Goal: Transaction & Acquisition: Purchase product/service

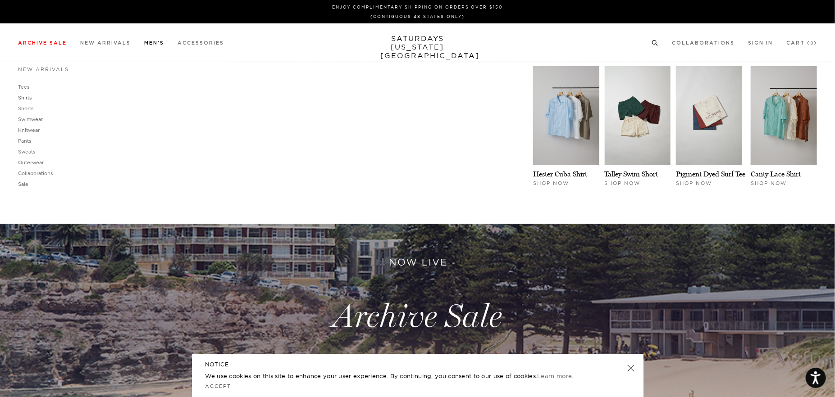
click at [26, 99] on link "Shirts" at bounding box center [25, 98] width 14 height 6
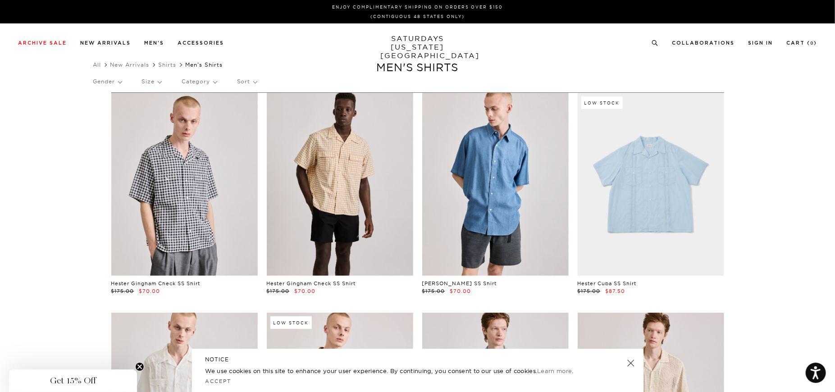
click at [627, 359] on h5 "NOTICE" at bounding box center [417, 359] width 424 height 8
click at [631, 363] on link at bounding box center [630, 363] width 13 height 13
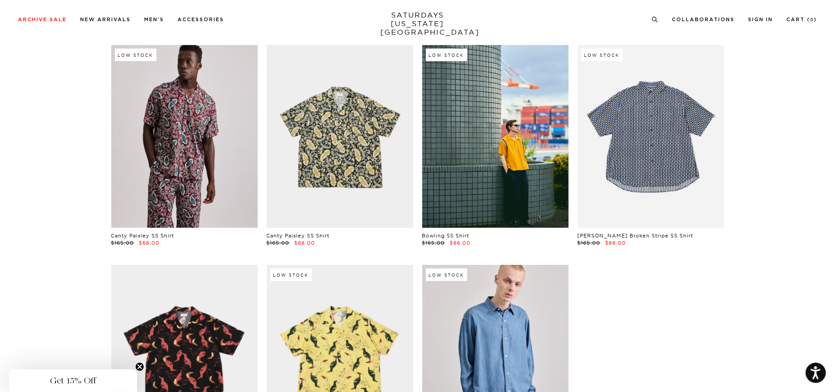
scroll to position [486, 0]
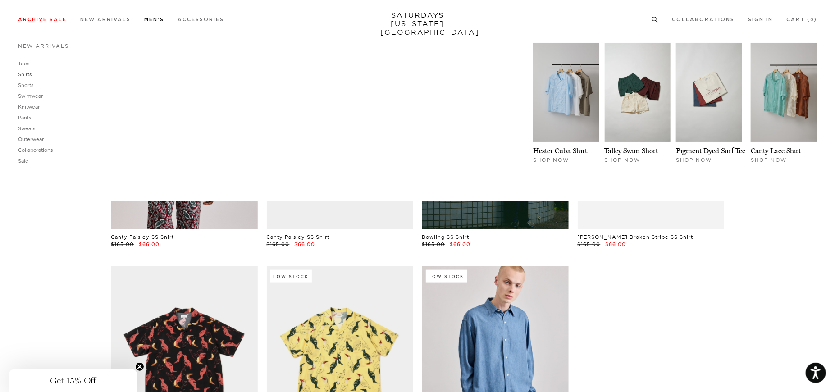
click at [27, 75] on link "Shirts" at bounding box center [25, 74] width 14 height 6
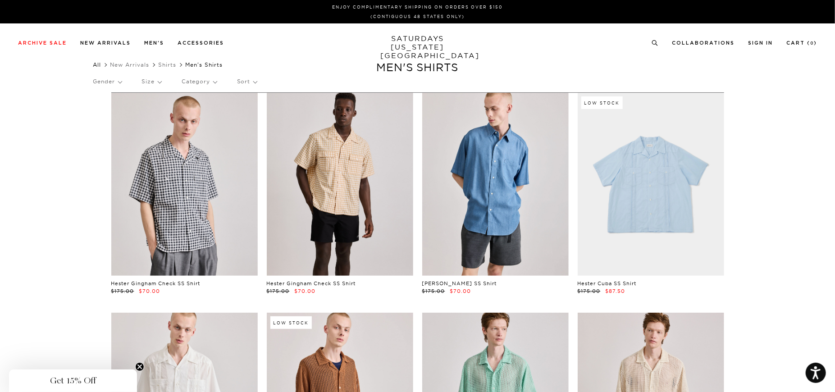
click at [99, 65] on link "All" at bounding box center [97, 64] width 8 height 7
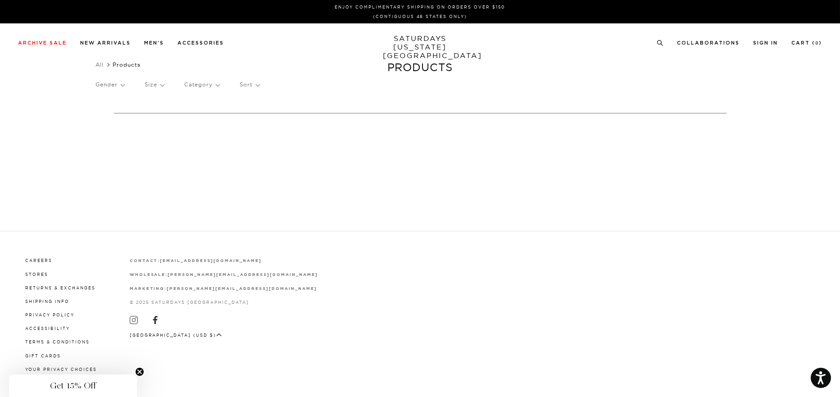
click at [209, 90] on p "Category" at bounding box center [201, 84] width 35 height 21
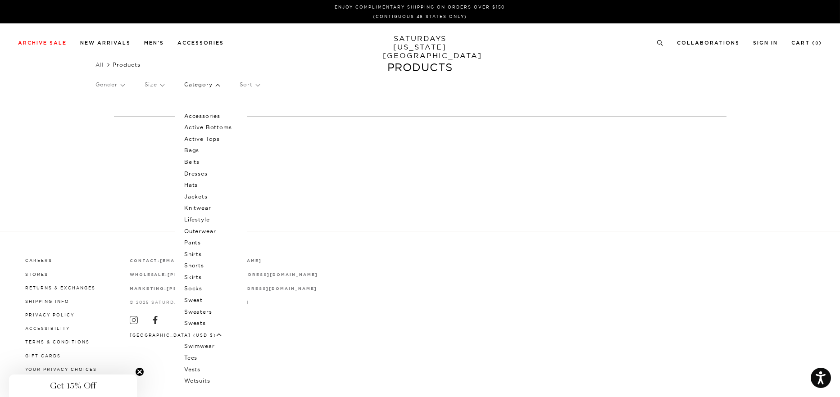
click at [190, 254] on p "Shirts" at bounding box center [211, 255] width 54 height 12
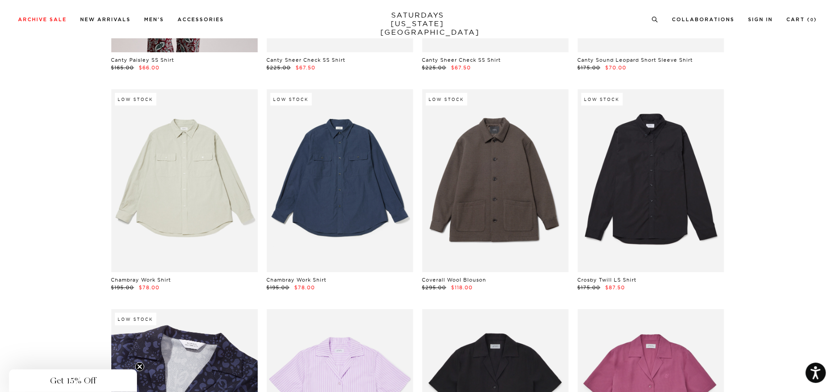
scroll to position [2093, 0]
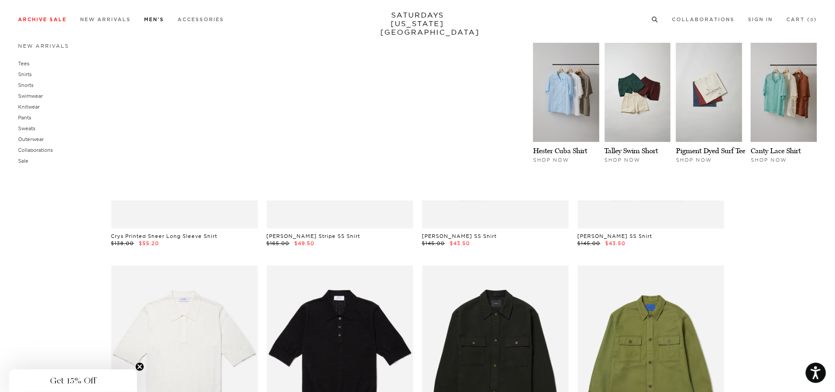
click at [156, 17] on link "Men's" at bounding box center [154, 19] width 20 height 5
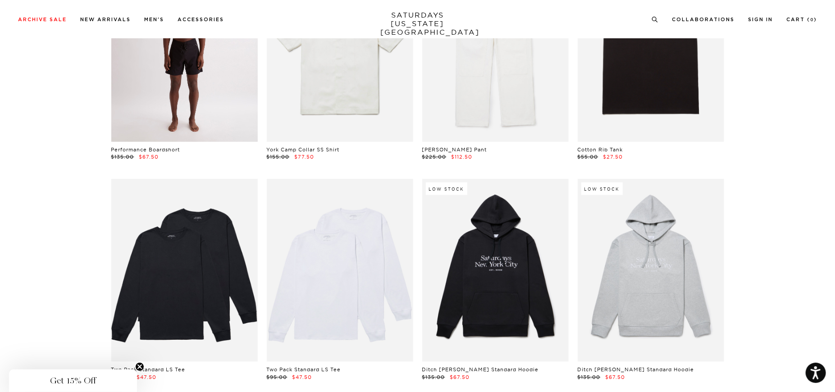
scroll to position [6667, 0]
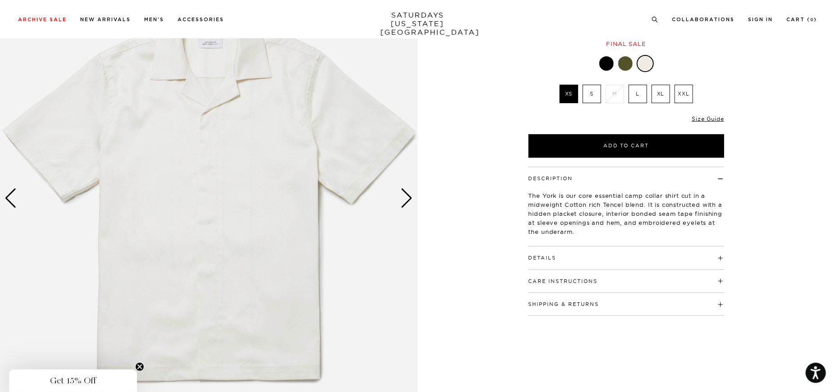
scroll to position [90, 0]
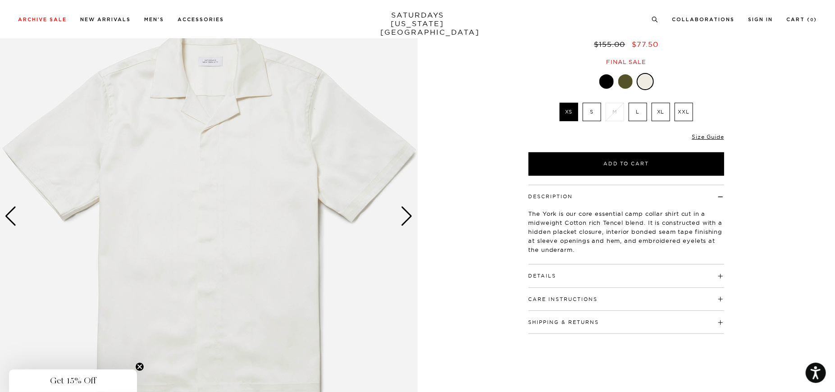
click at [607, 325] on div "Shipping & Returns Free shipping to the 48 contiguous states on orders over $15…" at bounding box center [625, 322] width 195 height 23
click at [578, 322] on button "Shipping & Returns" at bounding box center [563, 322] width 71 height 5
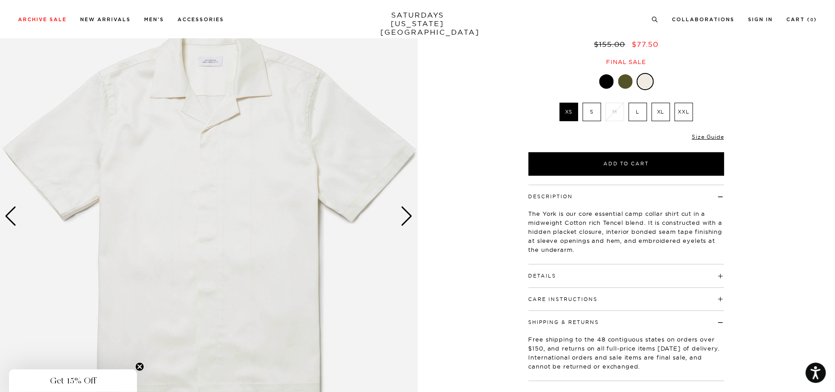
click at [578, 322] on button "Shipping & Returns" at bounding box center [563, 322] width 71 height 5
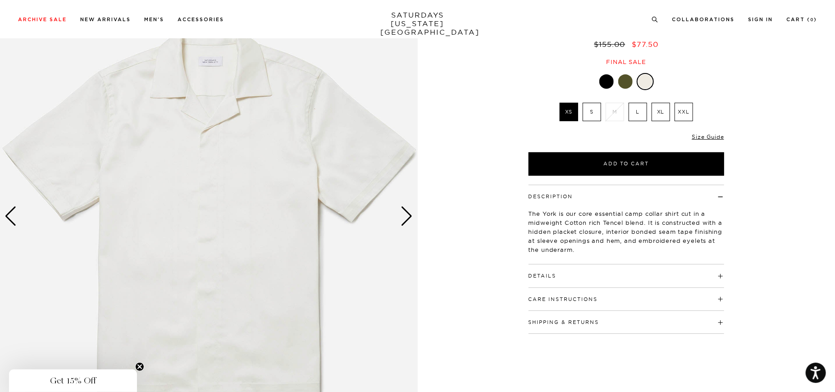
click at [550, 279] on div "Details 65% Cotton, 35% Tencel Open camp collar Standard shirt back yoke Button…" at bounding box center [625, 275] width 195 height 23
click at [413, 213] on div "Next slide" at bounding box center [407, 216] width 12 height 20
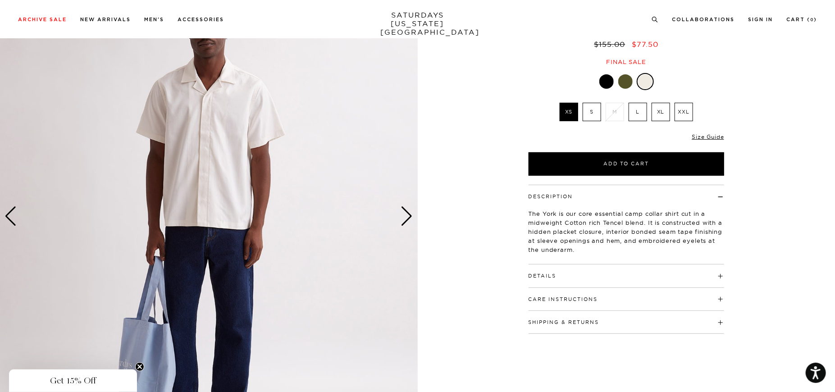
click at [413, 213] on div "Next slide" at bounding box center [407, 216] width 12 height 20
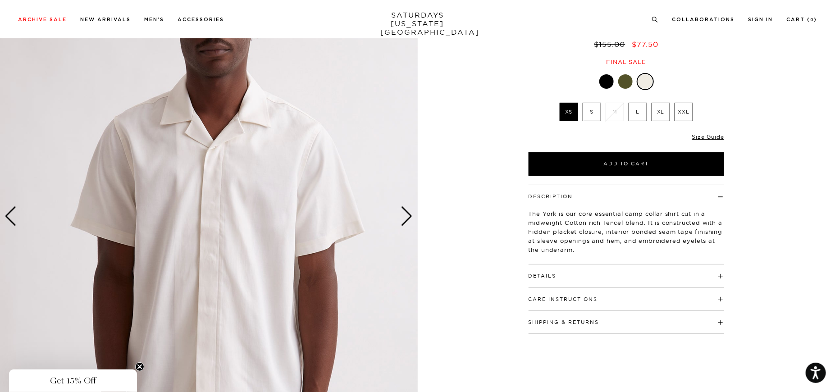
click at [413, 213] on div "Next slide" at bounding box center [407, 216] width 12 height 20
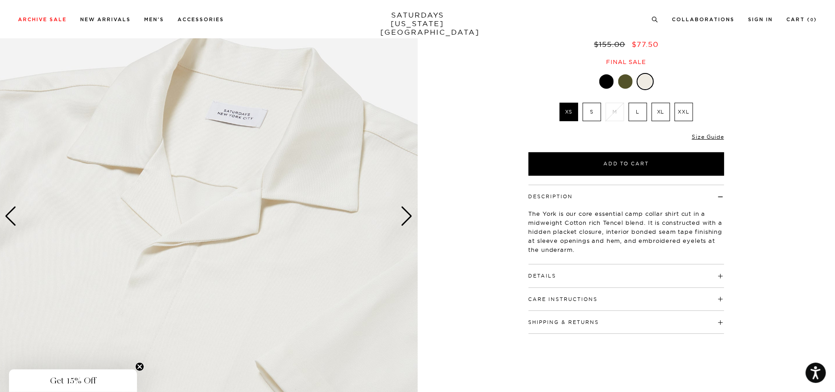
click at [412, 213] on div "Next slide" at bounding box center [407, 216] width 12 height 20
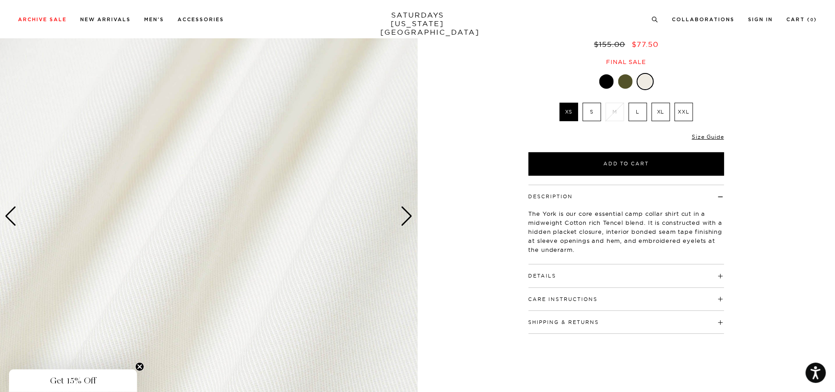
click at [412, 213] on div "Next slide" at bounding box center [407, 216] width 12 height 20
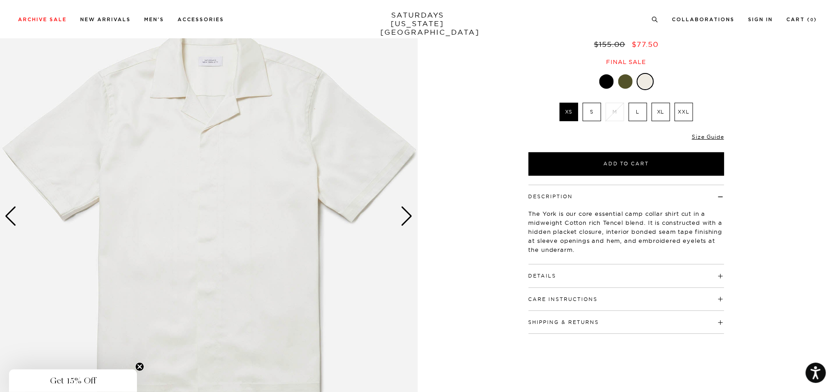
click at [412, 213] on div "Next slide" at bounding box center [407, 216] width 12 height 20
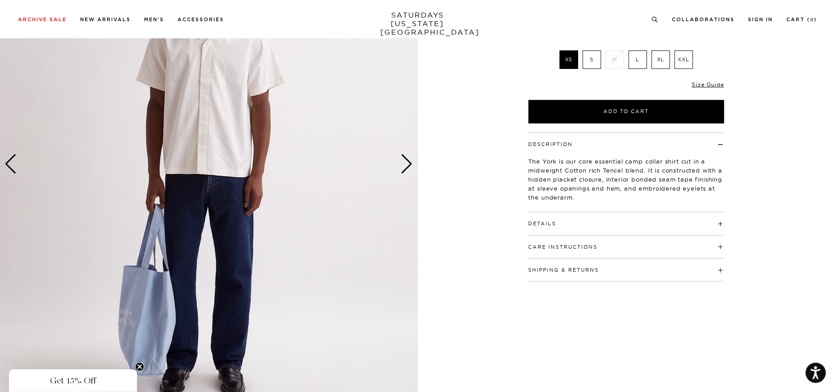
scroll to position [135, 0]
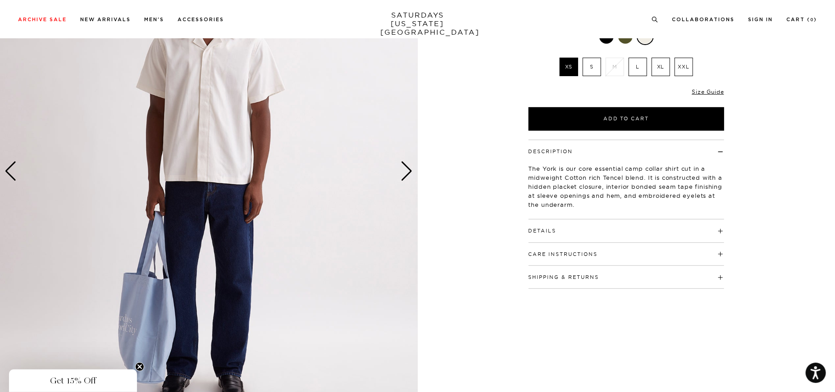
click at [562, 224] on h4 "Details" at bounding box center [625, 226] width 195 height 15
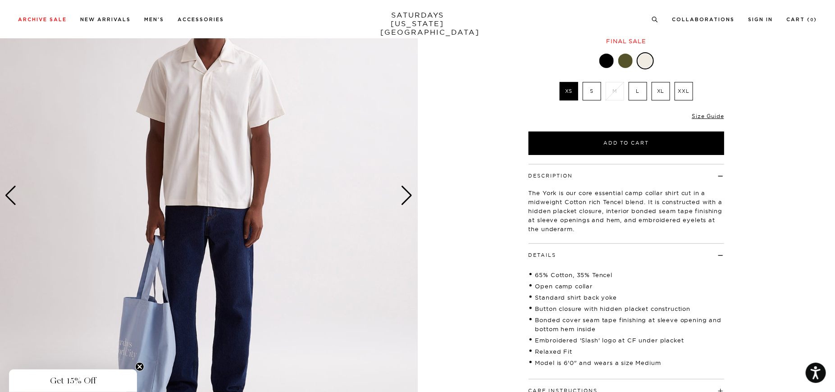
scroll to position [90, 0]
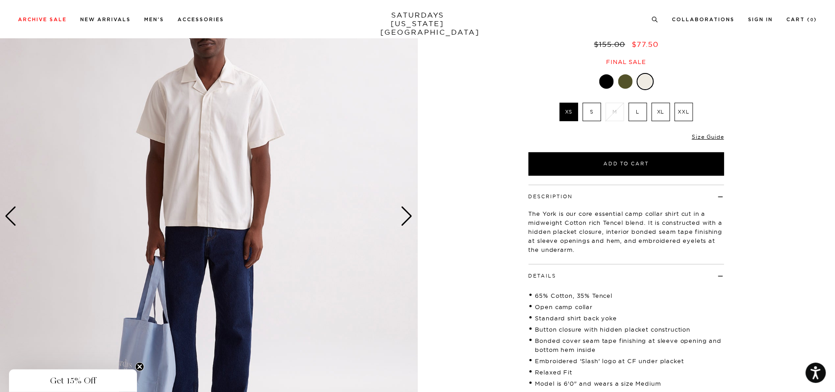
click at [407, 213] on div "Next slide" at bounding box center [407, 216] width 12 height 20
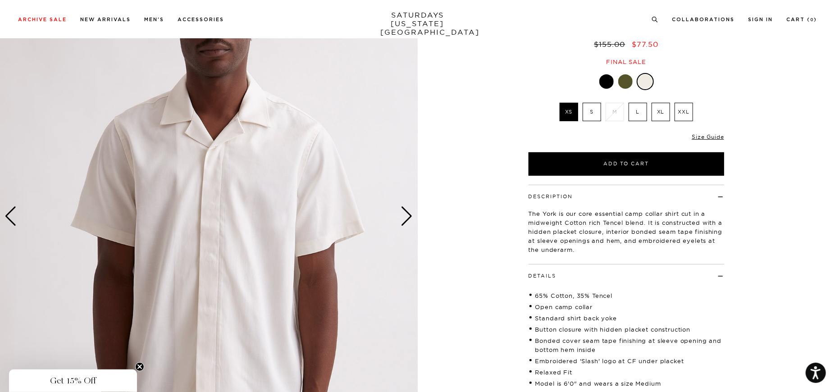
click at [407, 213] on div "Next slide" at bounding box center [407, 216] width 12 height 20
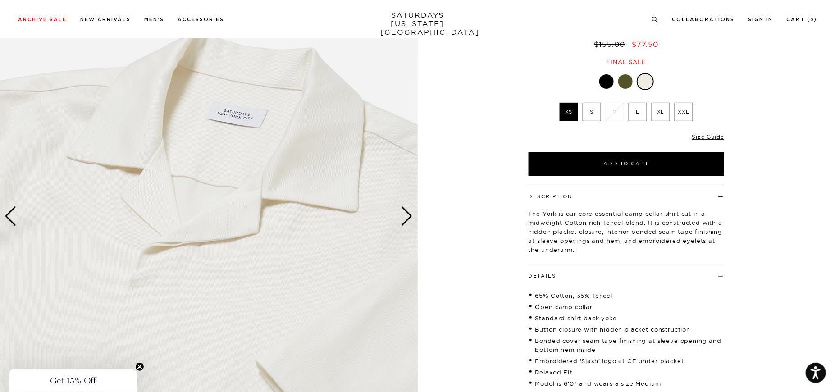
click at [407, 213] on div "Next slide" at bounding box center [407, 216] width 12 height 20
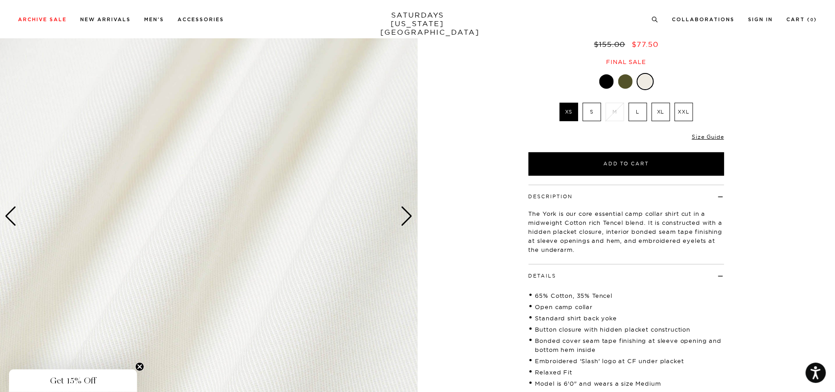
click at [407, 213] on div "Next slide" at bounding box center [407, 216] width 12 height 20
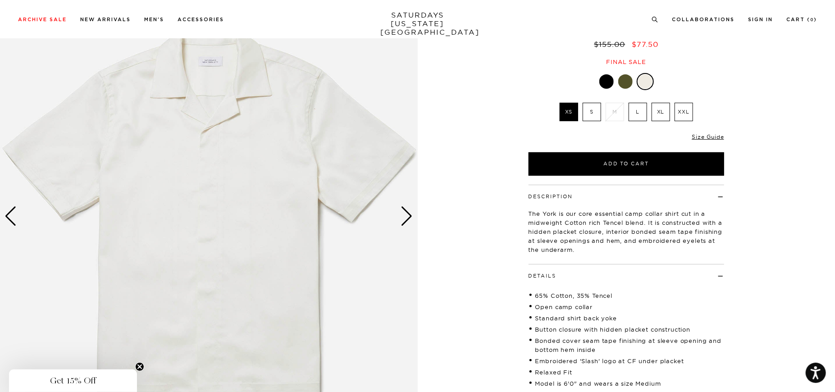
click at [636, 82] on link at bounding box center [644, 81] width 17 height 17
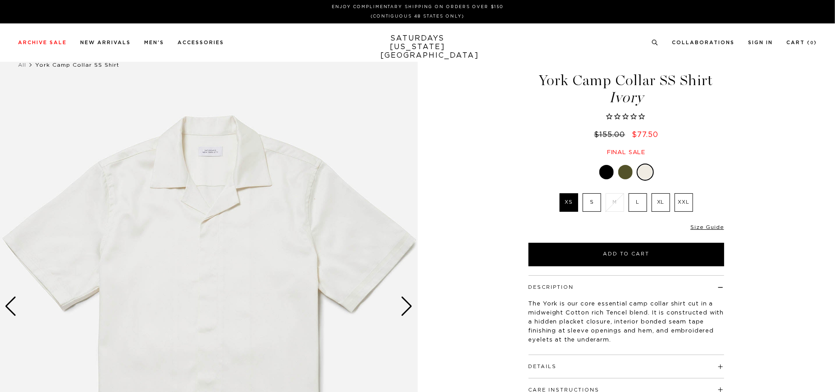
click at [620, 168] on div at bounding box center [625, 172] width 14 height 14
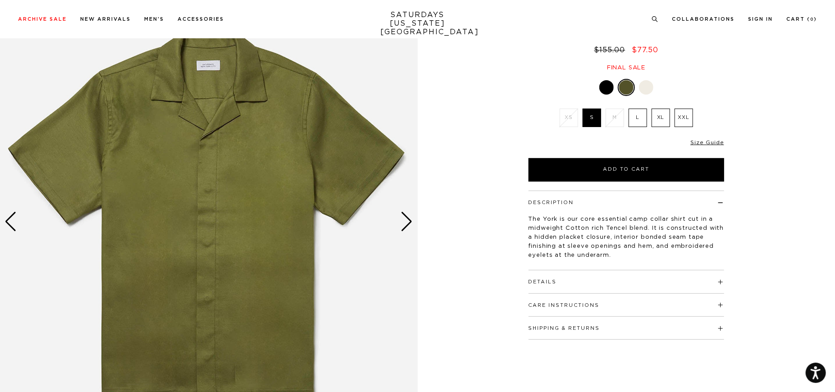
scroll to position [90, 0]
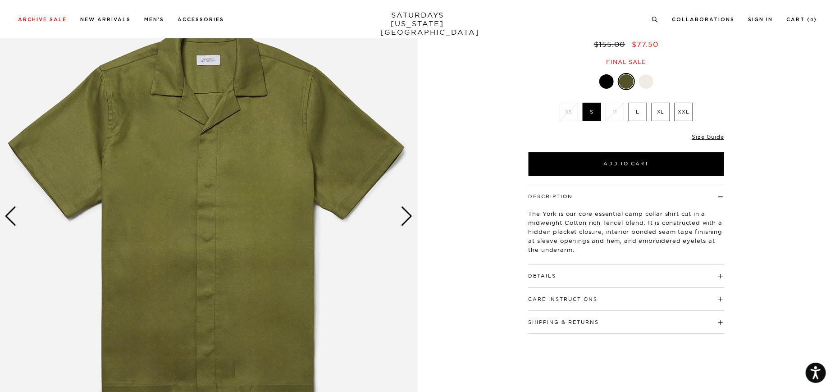
click at [404, 210] on div "Next slide" at bounding box center [407, 216] width 12 height 20
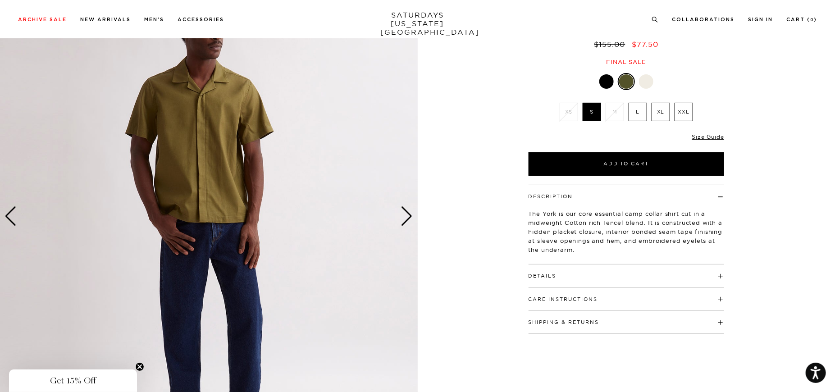
click at [404, 210] on div "Next slide" at bounding box center [407, 216] width 12 height 20
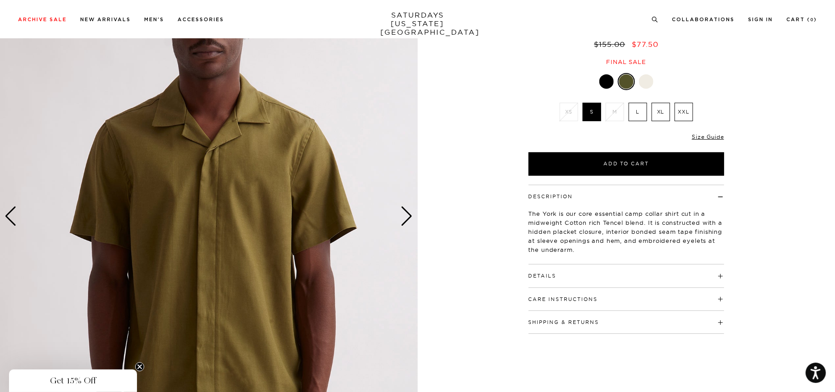
click at [404, 210] on div "Next slide" at bounding box center [407, 216] width 12 height 20
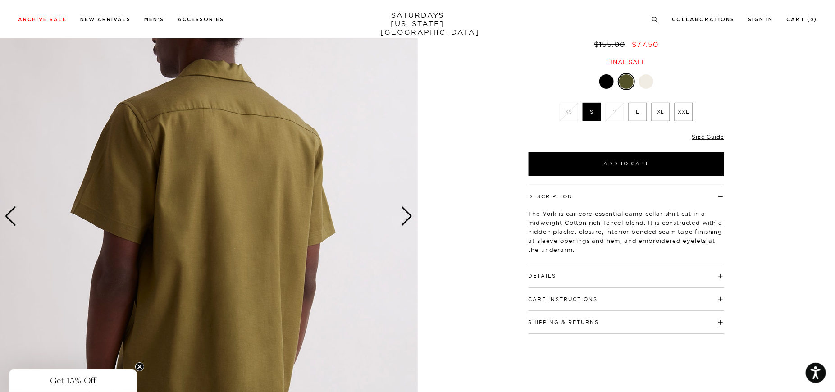
click at [646, 83] on div at bounding box center [646, 81] width 14 height 14
